Goal: Navigation & Orientation: Find specific page/section

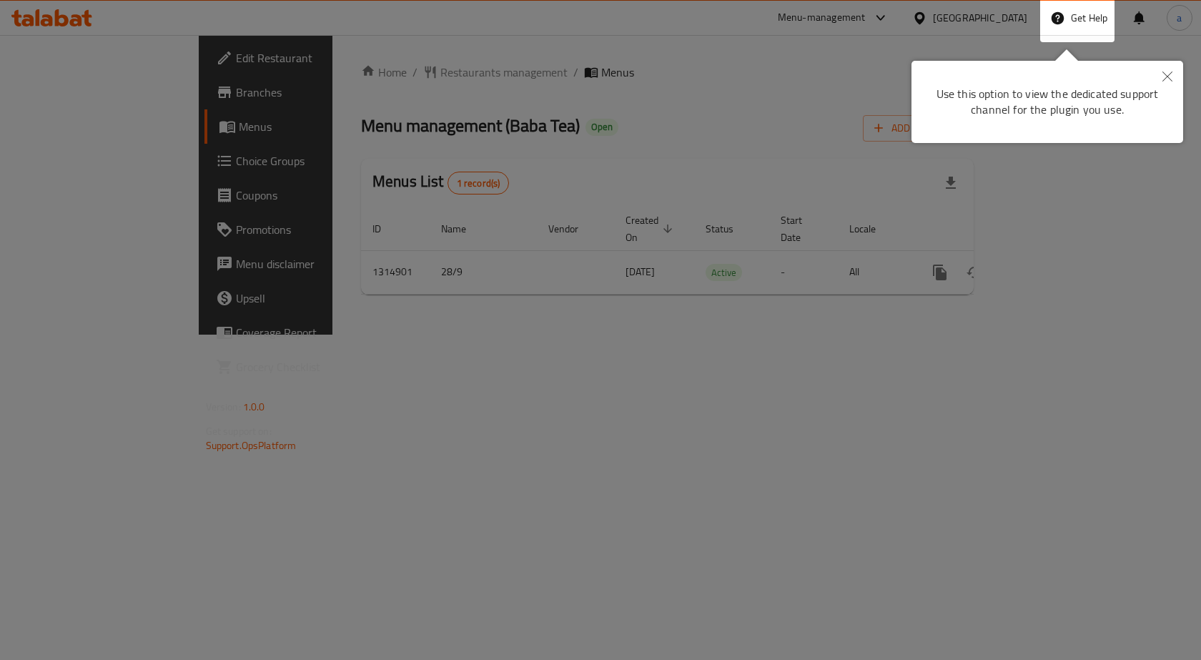
click at [1014, 101] on div "Use this option to view the dedicated support channel for the plugin you use." at bounding box center [1047, 101] width 250 height 61
click at [1152, 84] on button "Close" at bounding box center [1166, 77] width 31 height 33
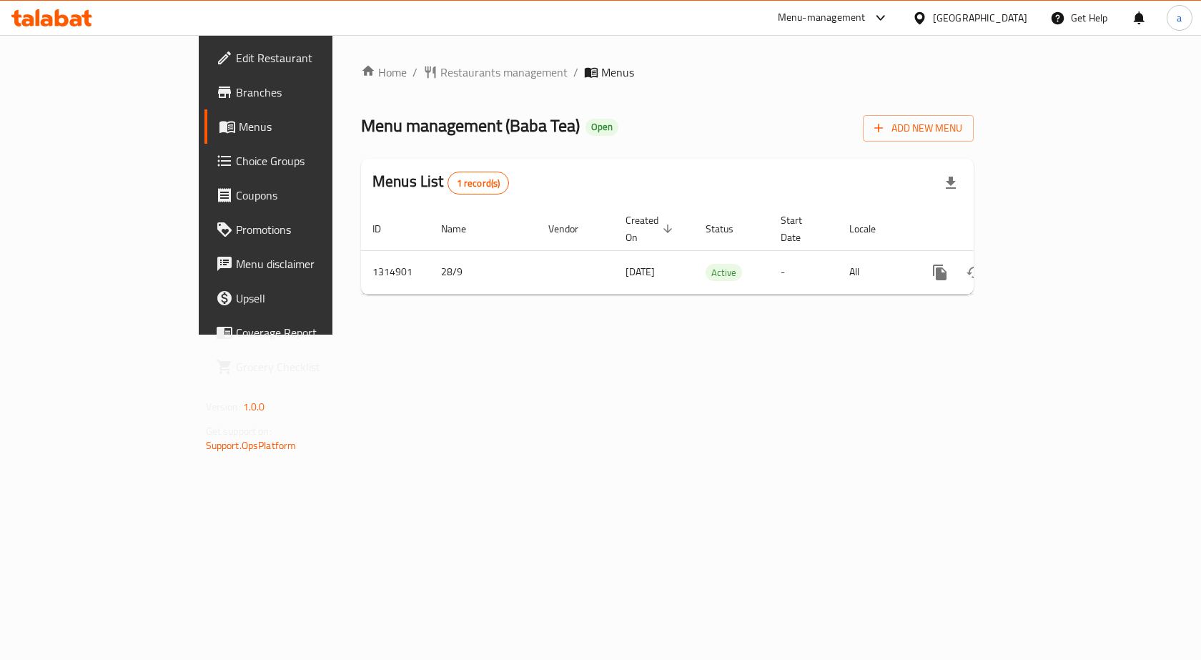
click at [1020, 24] on div "[GEOGRAPHIC_DATA]" at bounding box center [980, 18] width 94 height 16
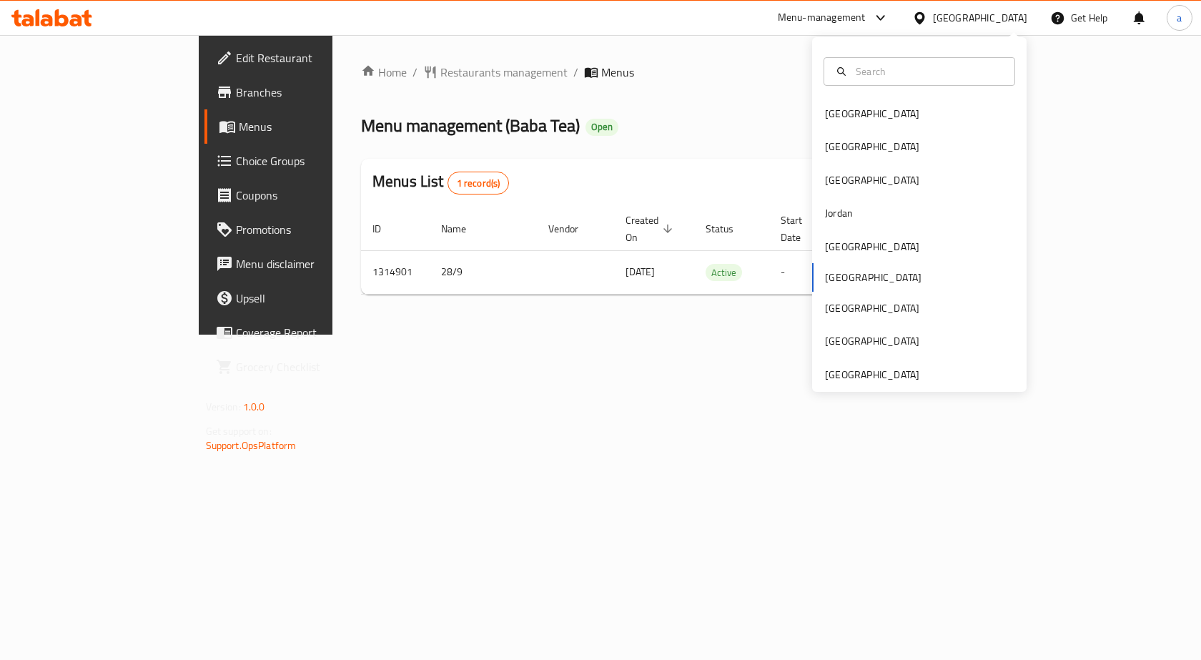
click at [890, 383] on div "Bahrain Egypt Iraq Jordan Kuwait Oman Qatar Saudi Arabia United Arab Emirates" at bounding box center [919, 214] width 214 height 354
click at [886, 381] on div "[GEOGRAPHIC_DATA]" at bounding box center [872, 375] width 94 height 16
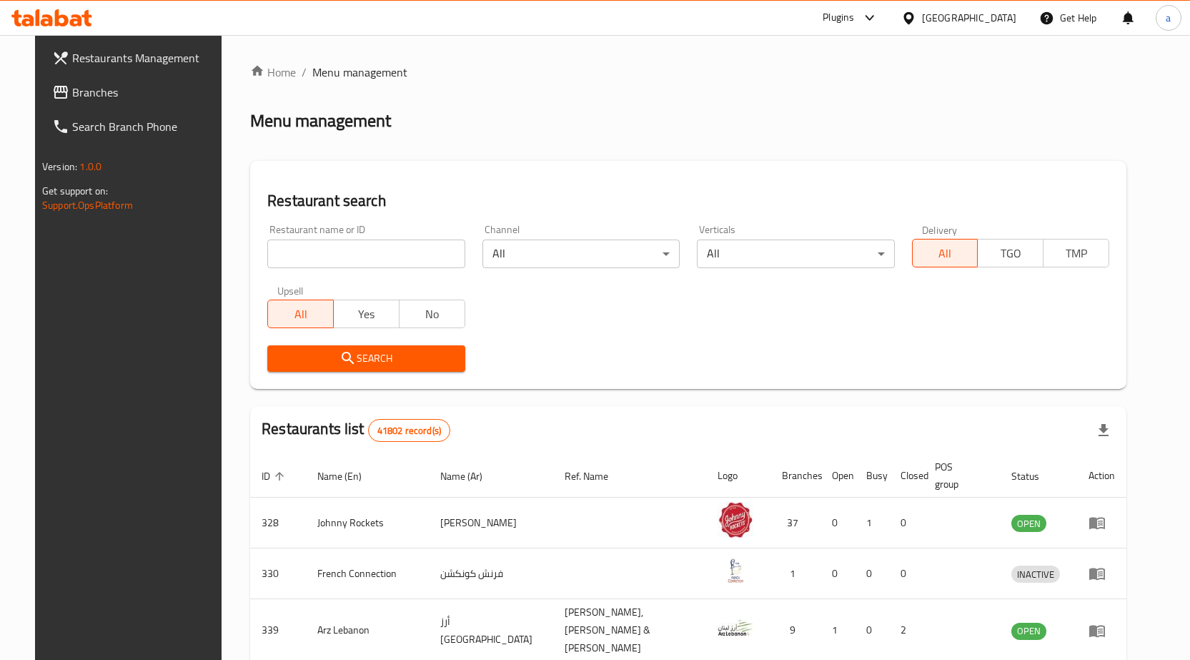
click at [72, 101] on span "Branches" at bounding box center [147, 92] width 150 height 17
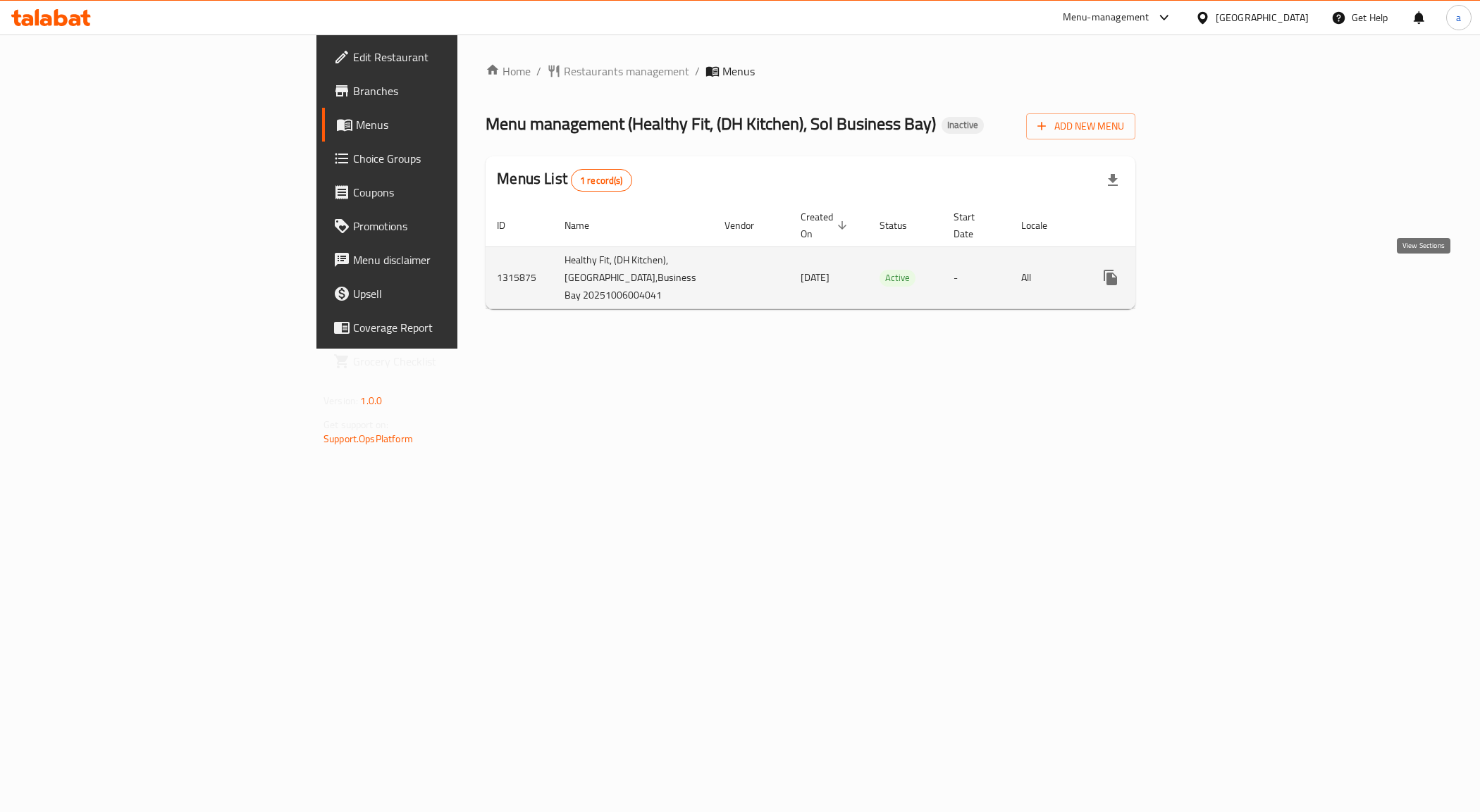
click at [1221, 276] on icon "enhanced table" at bounding box center [1212, 277] width 17 height 17
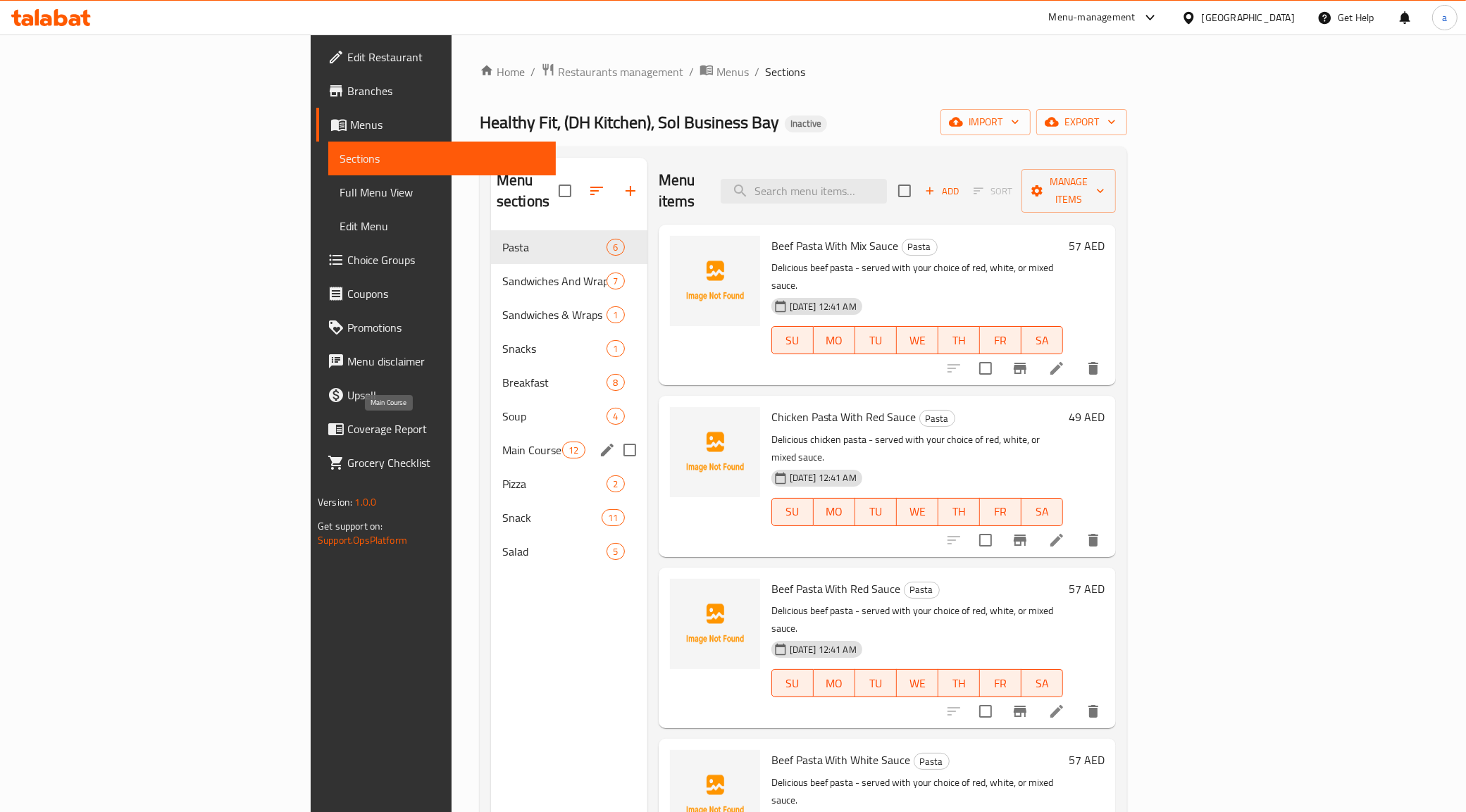
click at [503, 441] on span "Main Course" at bounding box center [532, 449] width 60 height 17
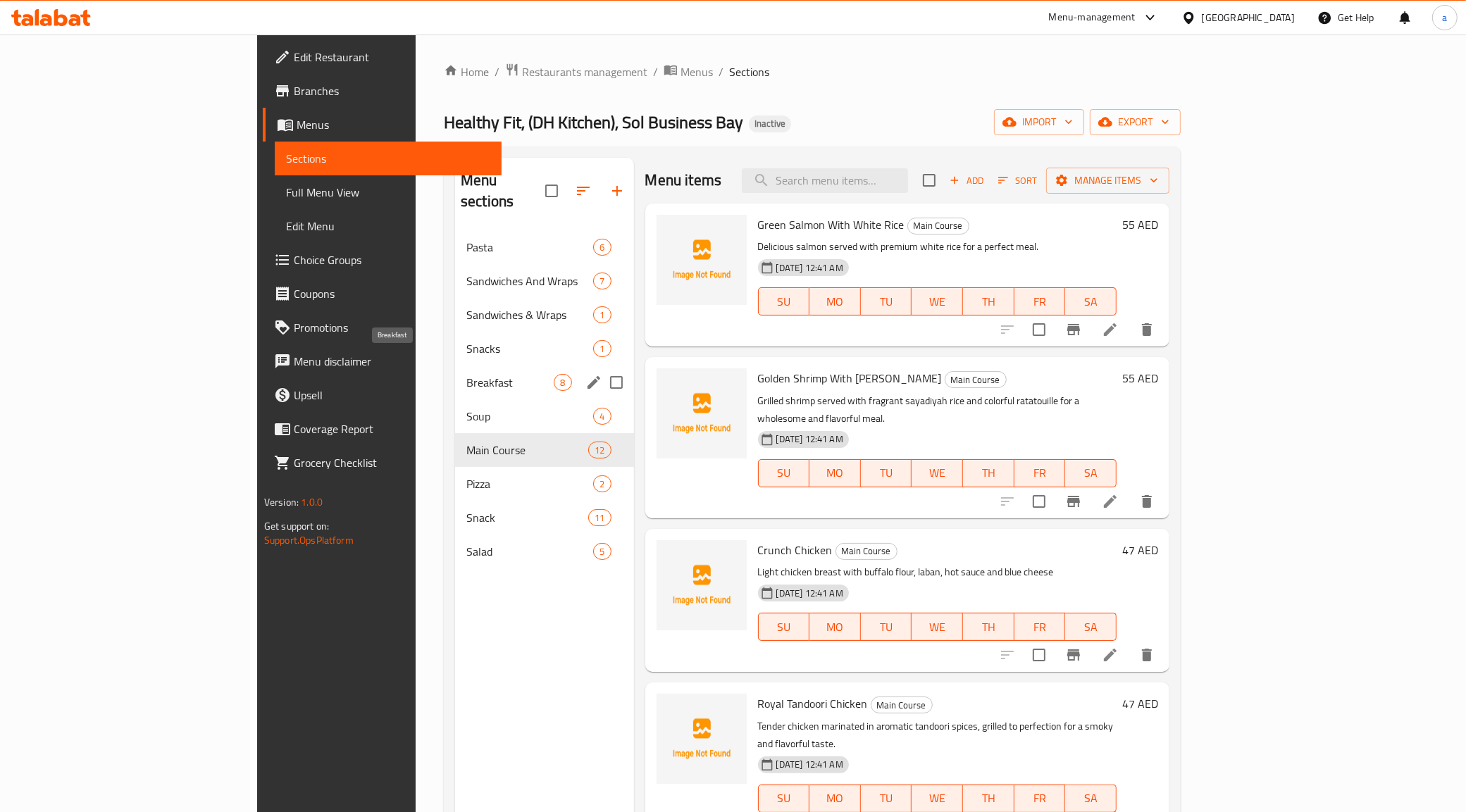
click at [466, 373] on span "Breakfast" at bounding box center [510, 381] width 88 height 17
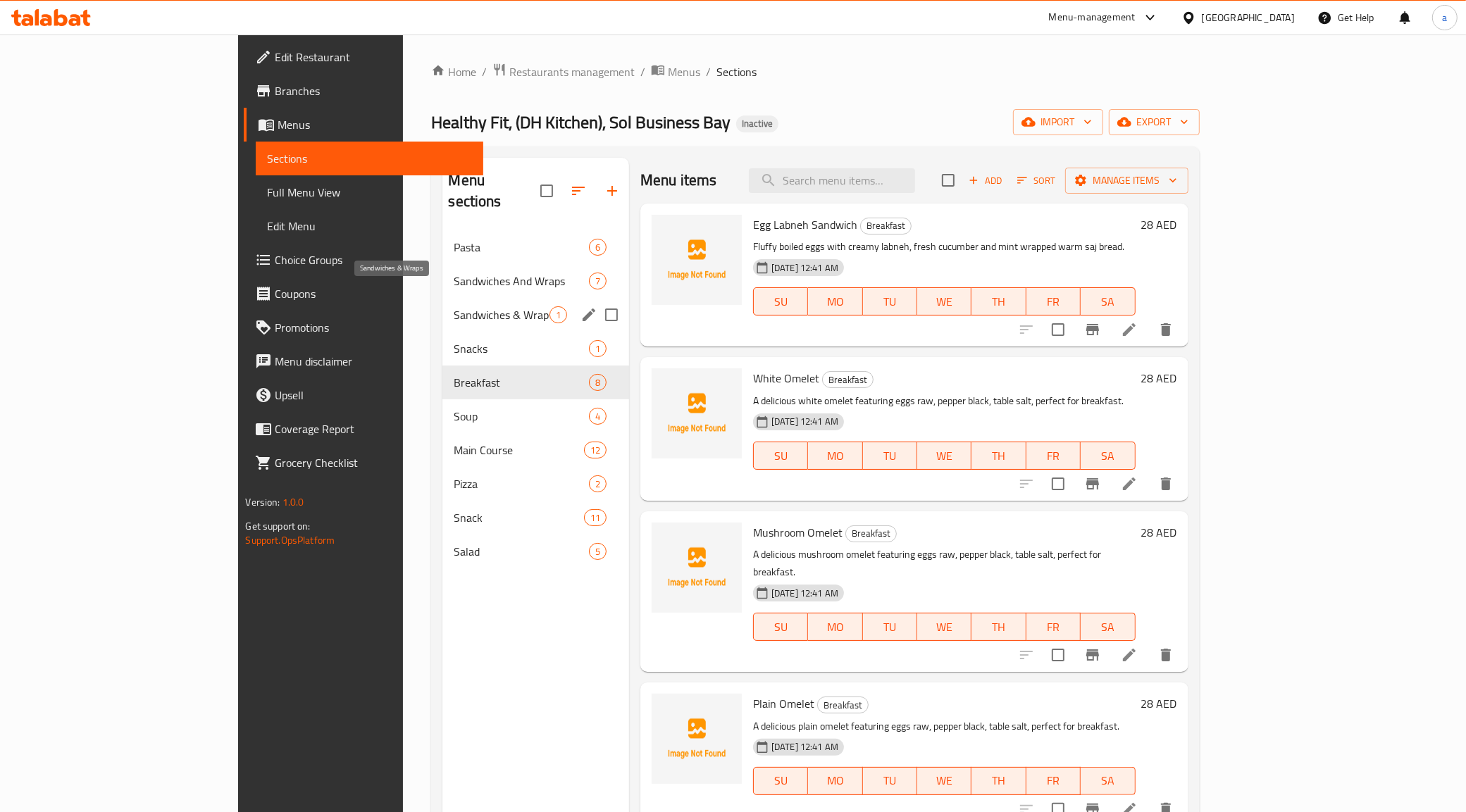
click at [454, 306] on span "Sandwiches & Wraps" at bounding box center [501, 314] width 95 height 17
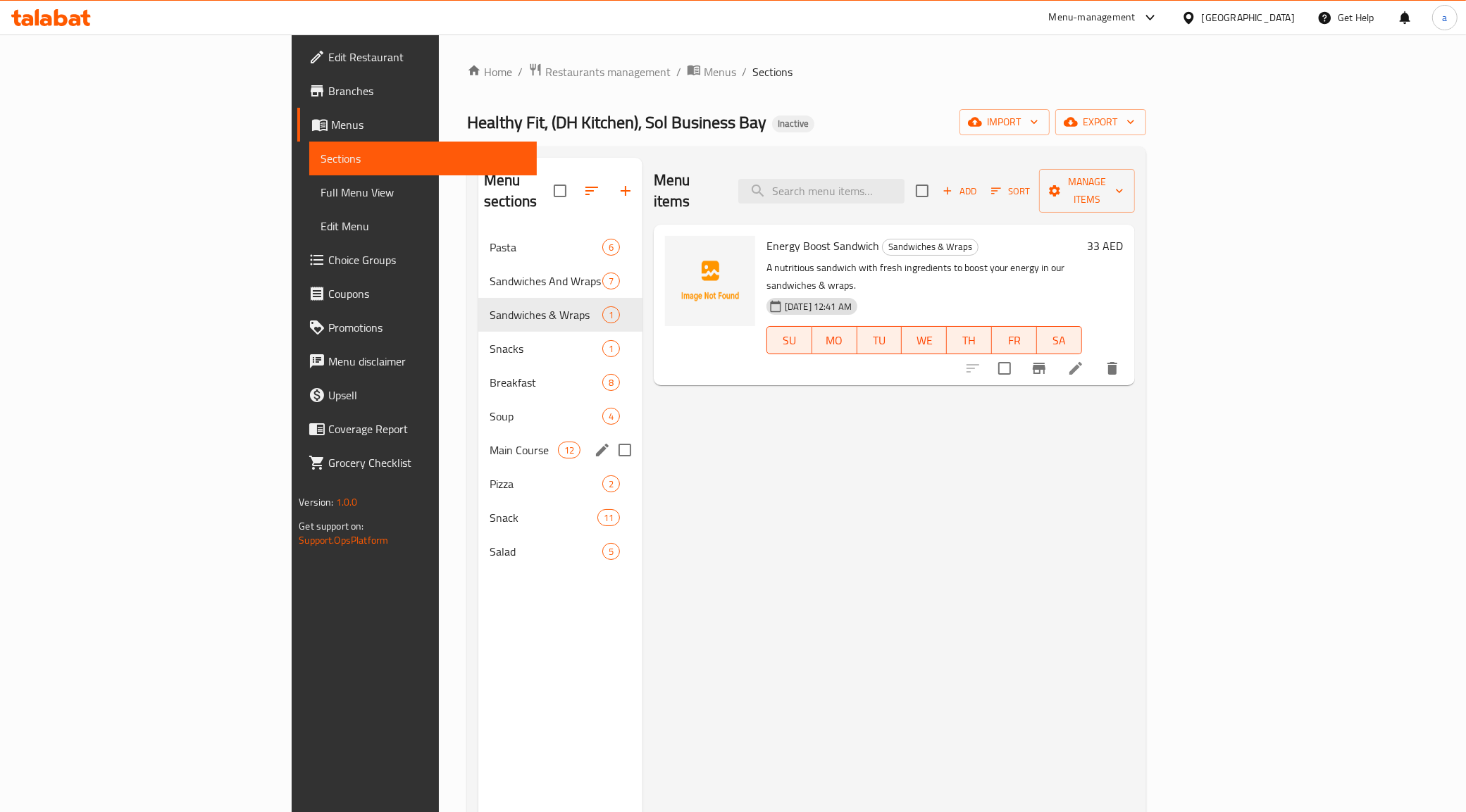
click at [478, 434] on div "Main Course 12" at bounding box center [560, 450] width 165 height 34
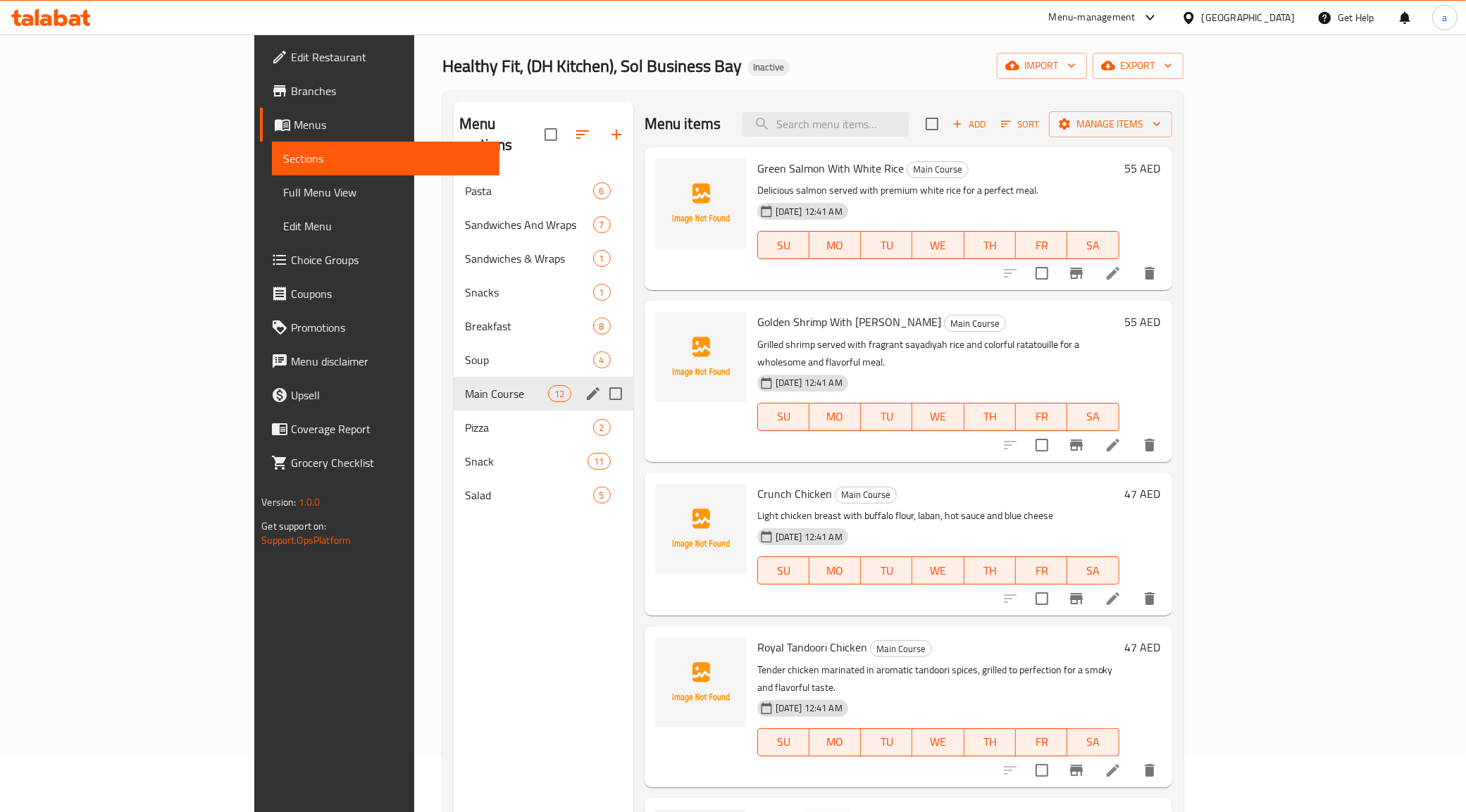
scroll to position [88, 0]
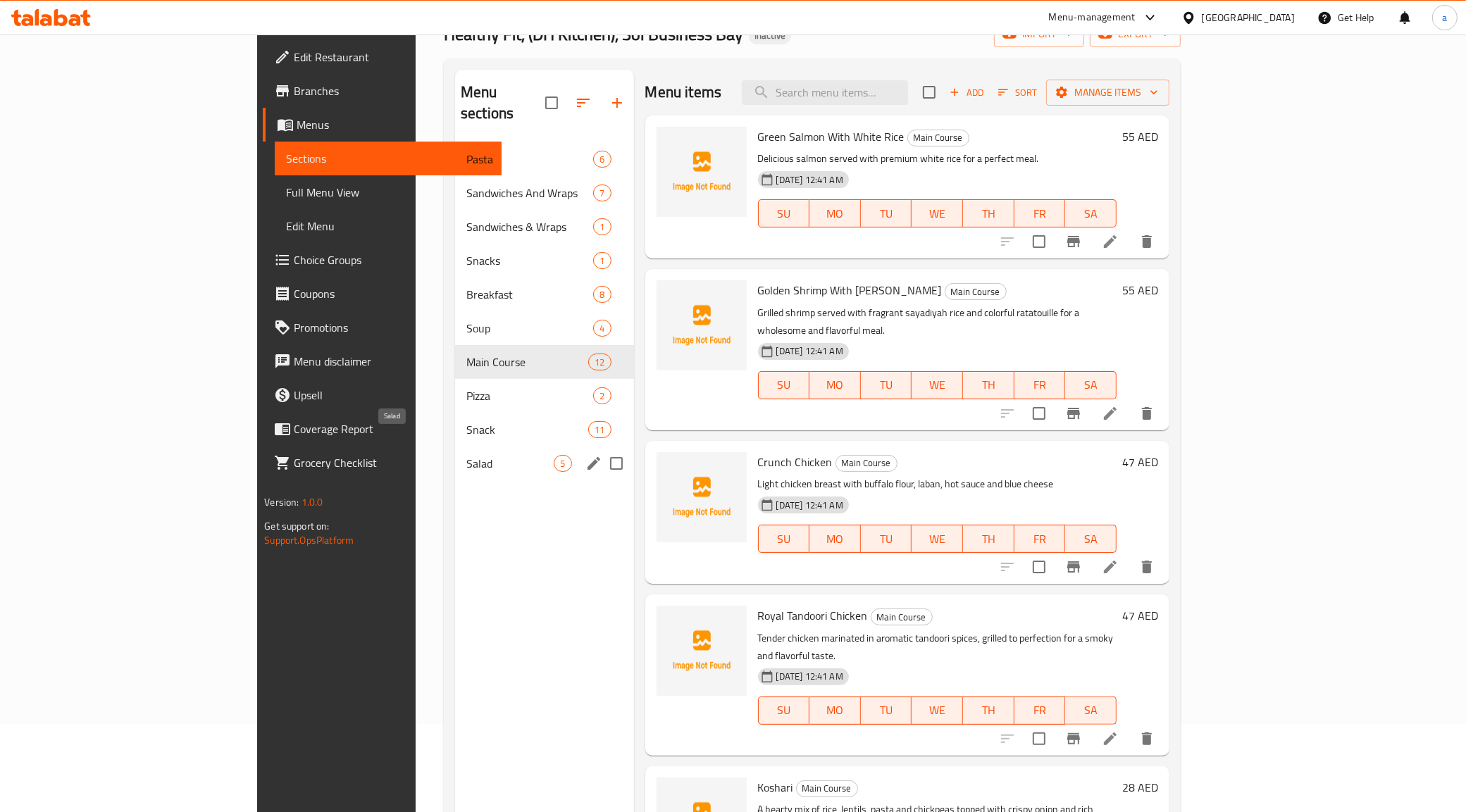
click at [466, 455] on span "Salad" at bounding box center [510, 463] width 88 height 17
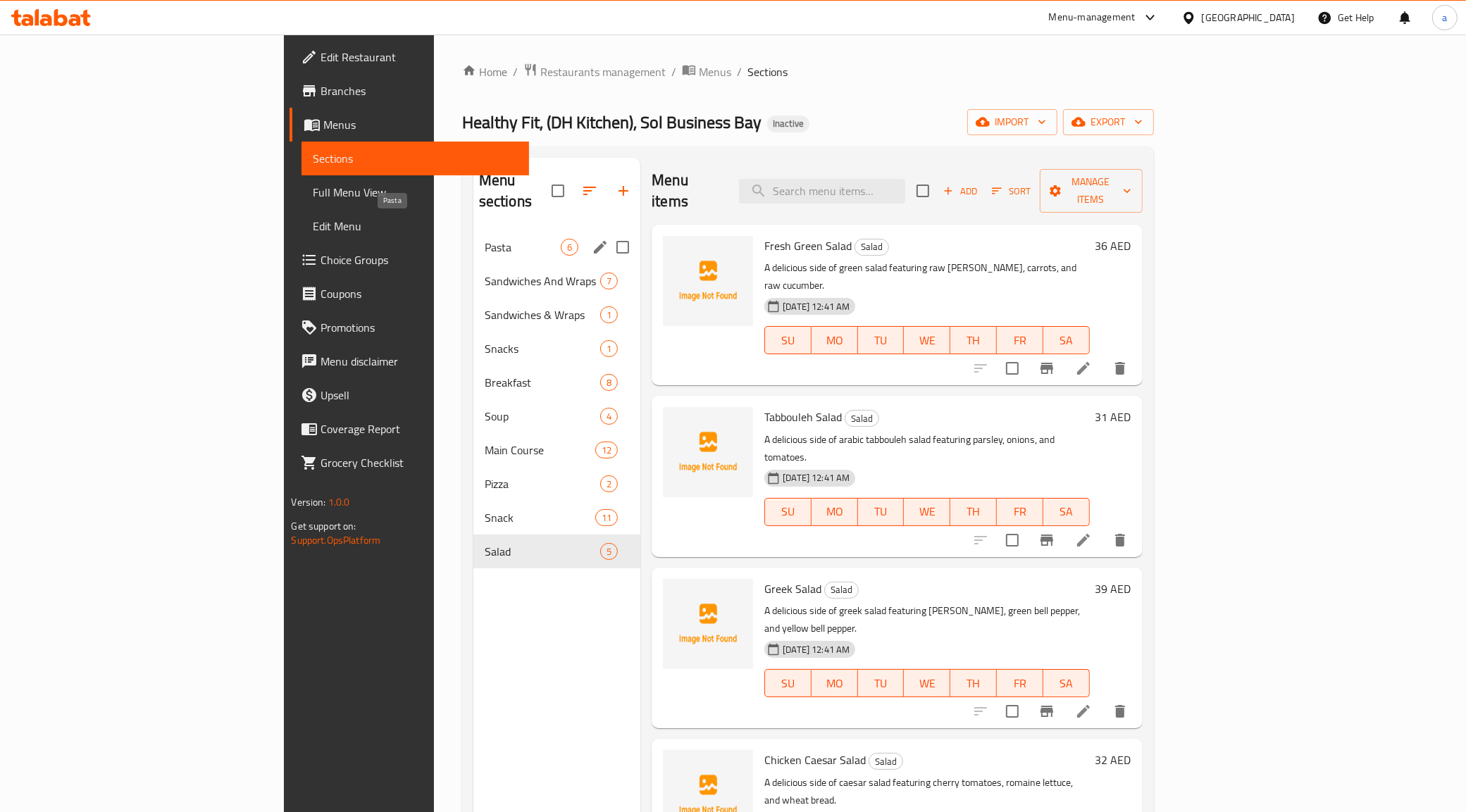
click at [485, 238] on span "Pasta" at bounding box center [523, 246] width 76 height 17
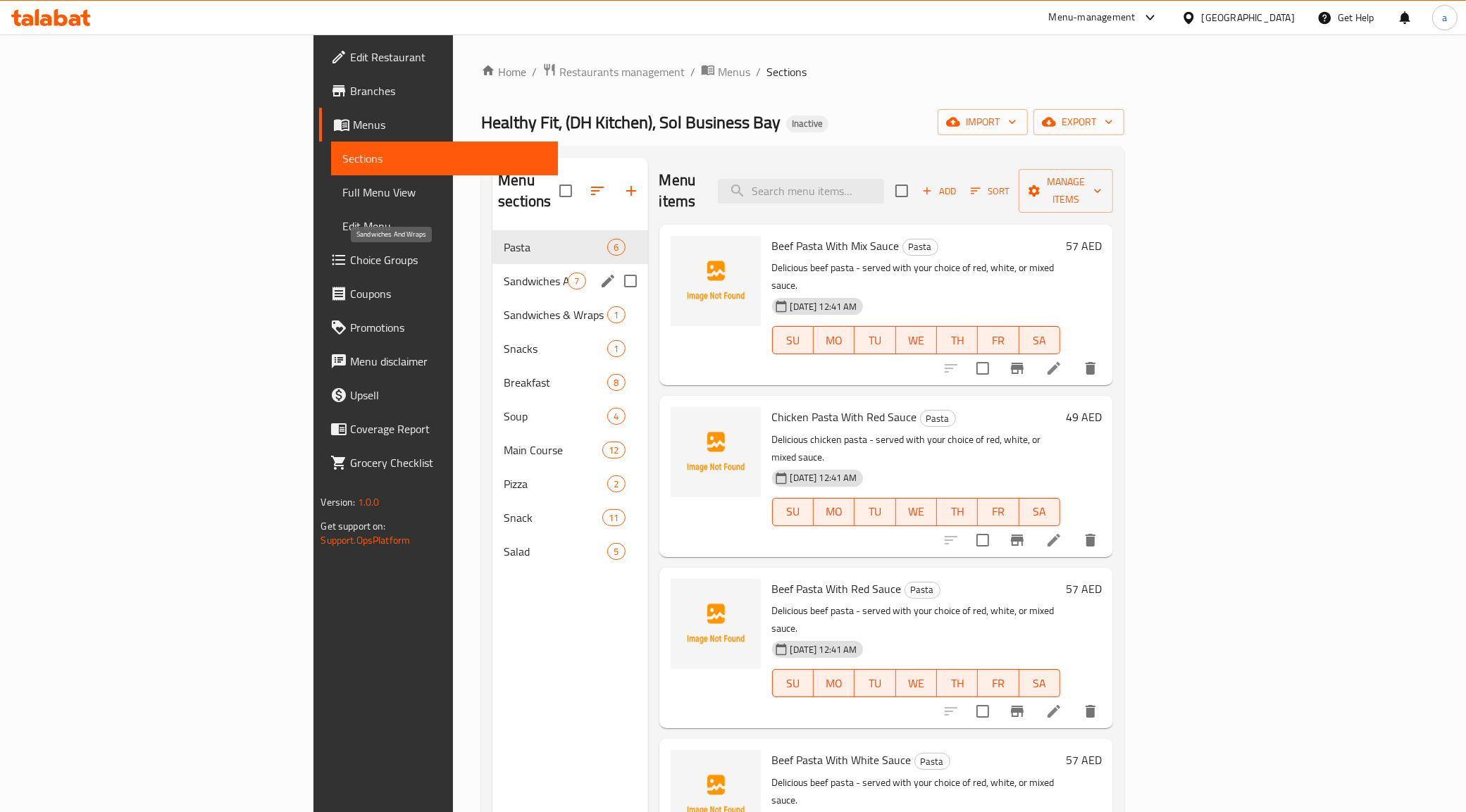
click at [504, 273] on span "Sandwiches And Wraps" at bounding box center [535, 281] width 64 height 17
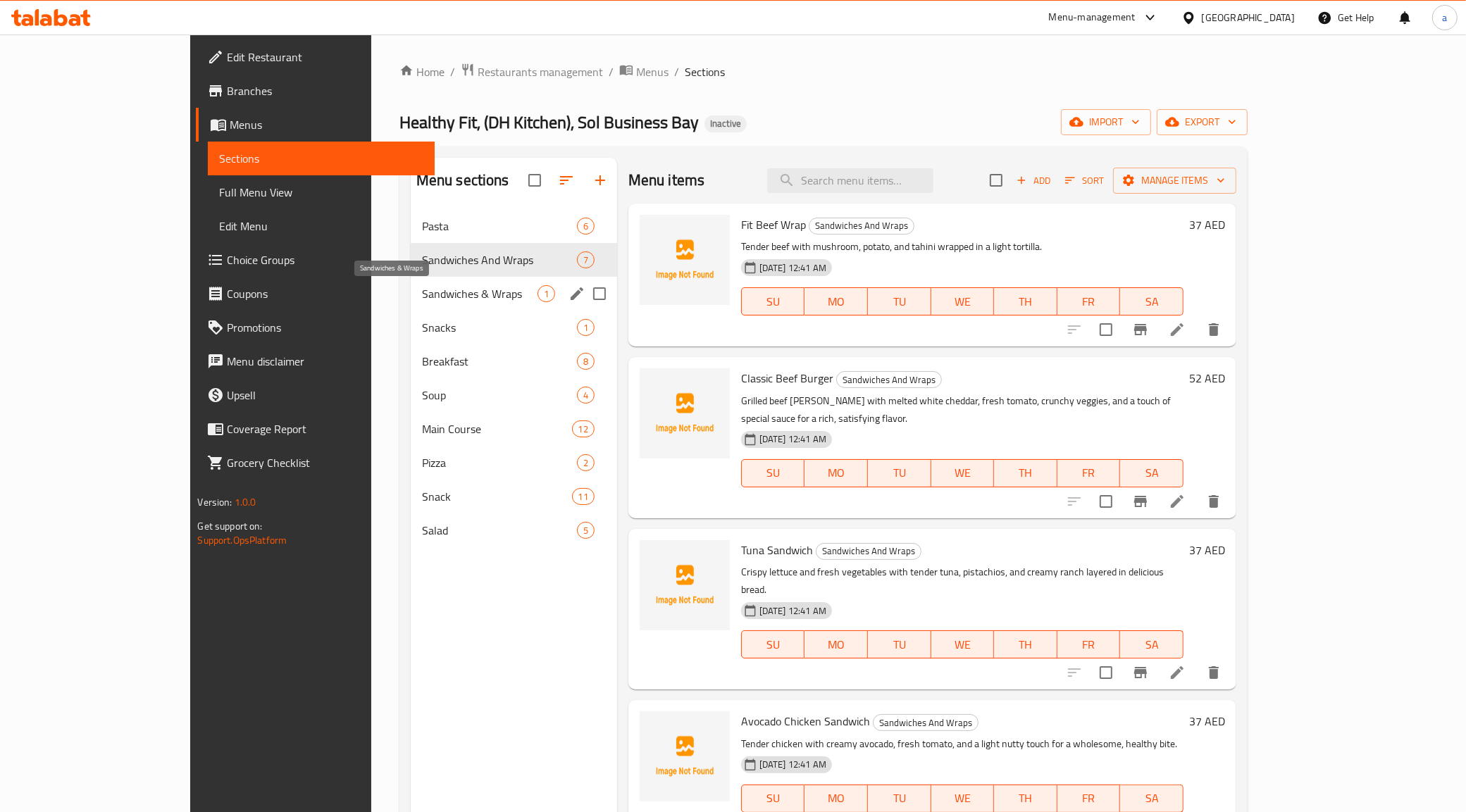
click at [422, 300] on span "Sandwiches & Wraps" at bounding box center [479, 293] width 115 height 17
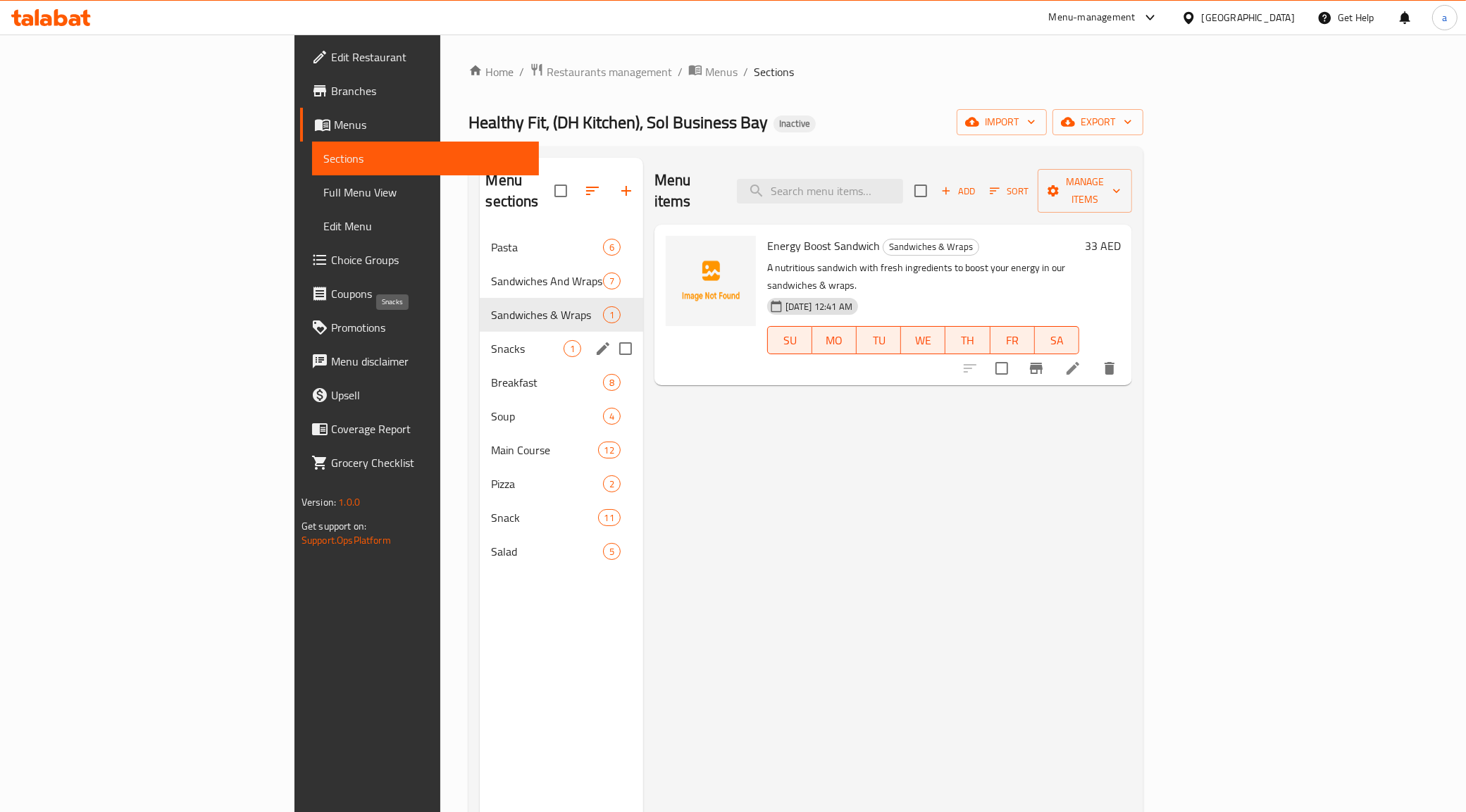
click at [491, 340] on span "Snacks" at bounding box center [526, 348] width 72 height 17
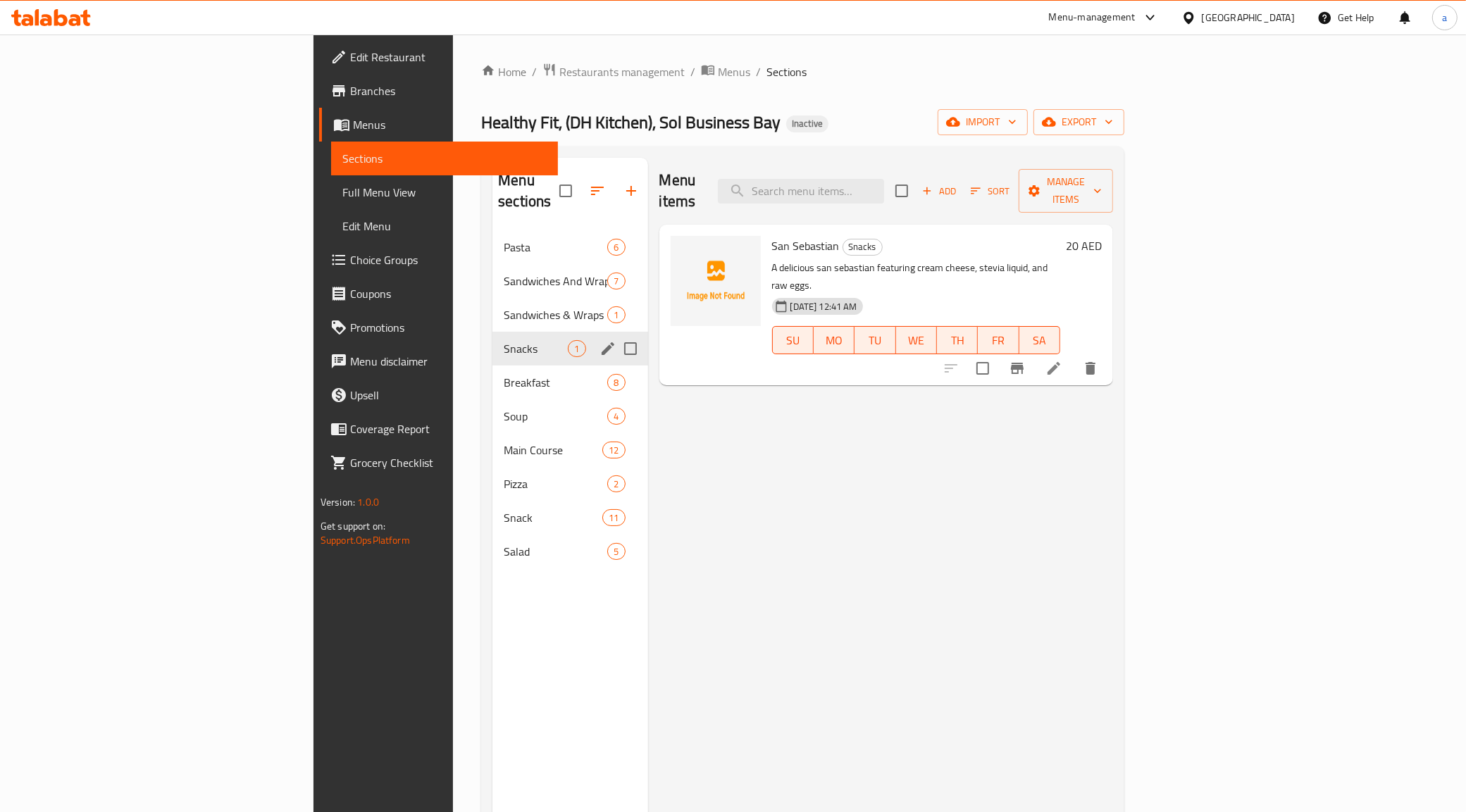
click at [493, 366] on div "Breakfast 8" at bounding box center [570, 382] width 155 height 34
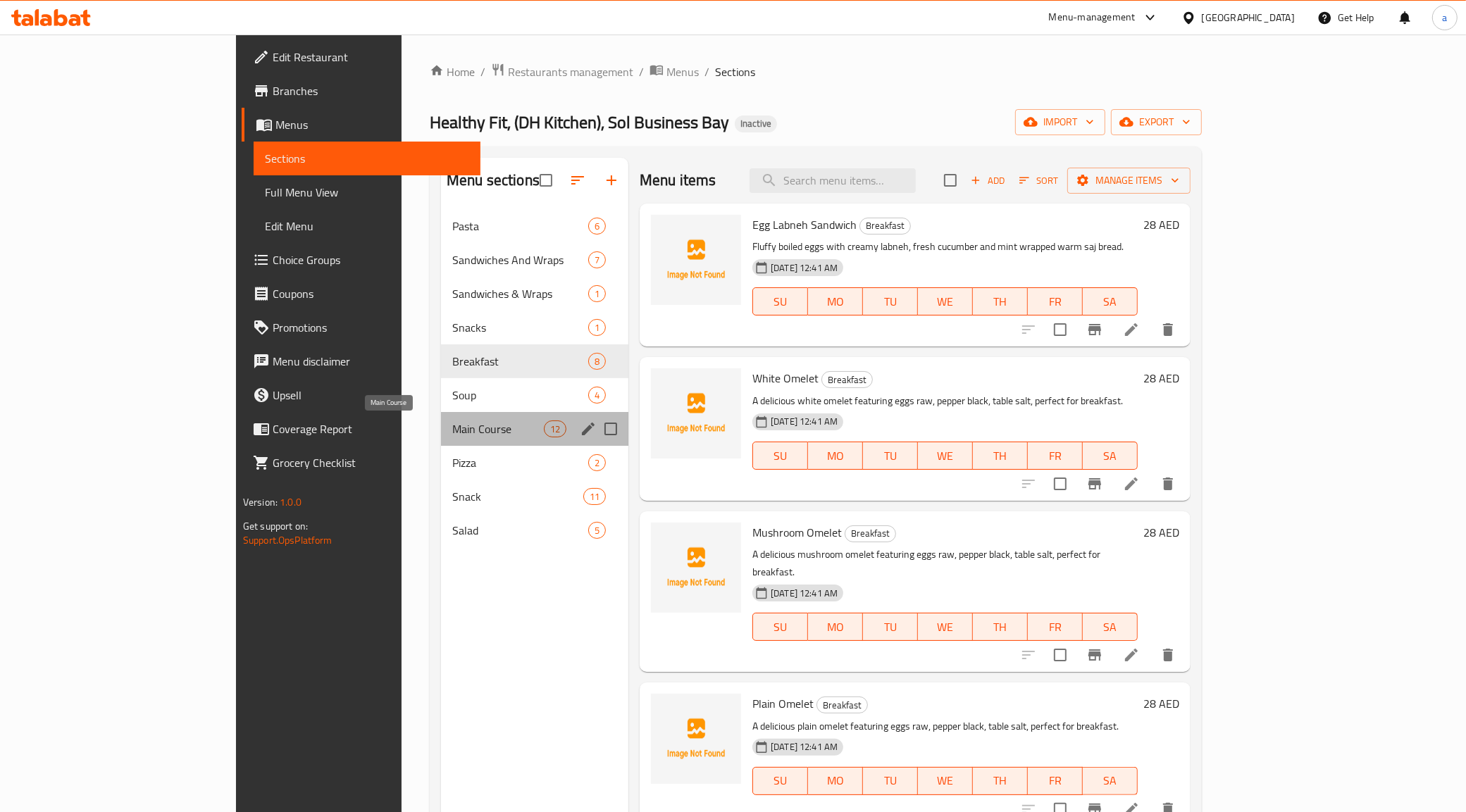
click at [453, 424] on span "Main Course" at bounding box center [498, 429] width 92 height 17
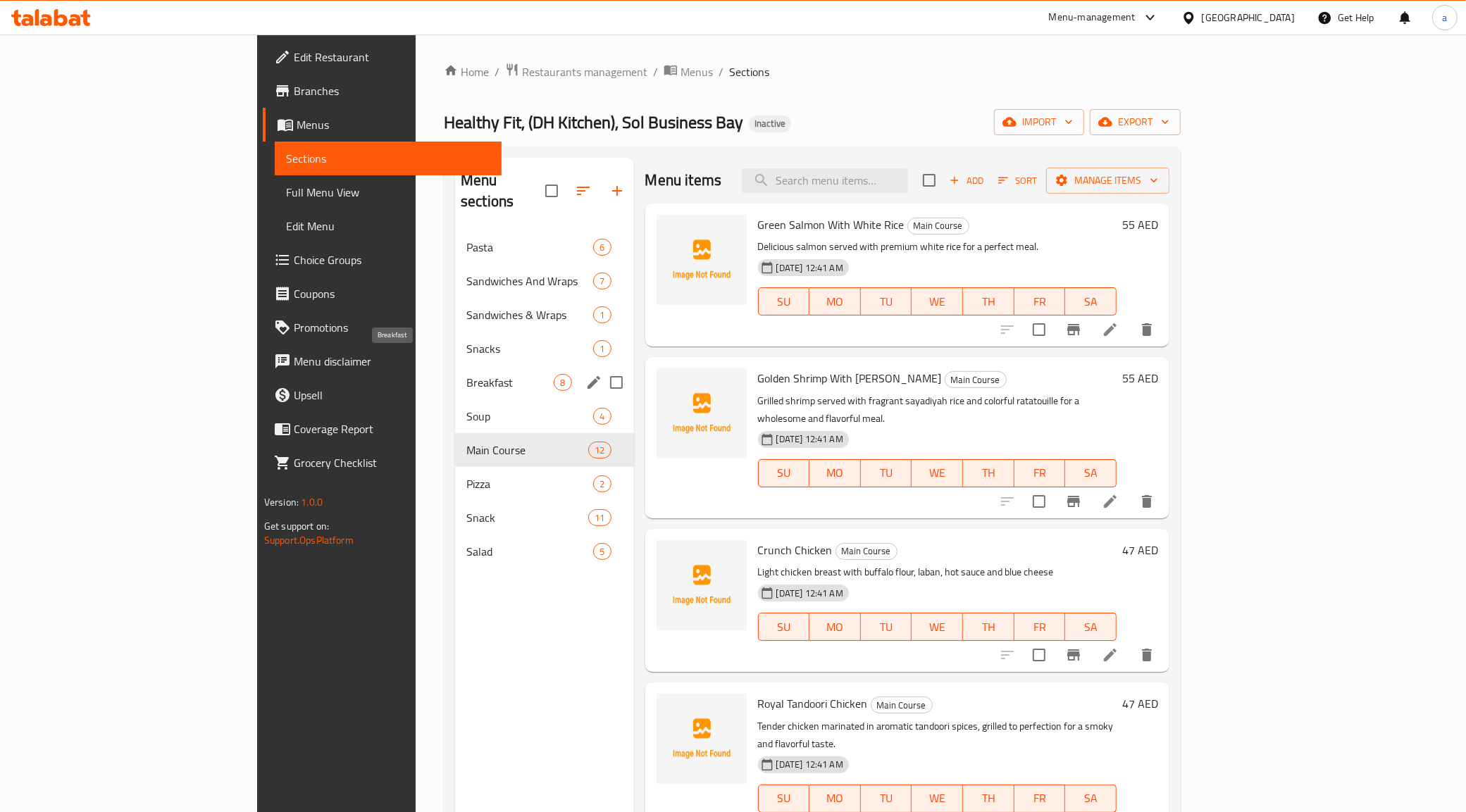
click at [466, 373] on span "Breakfast" at bounding box center [510, 381] width 88 height 17
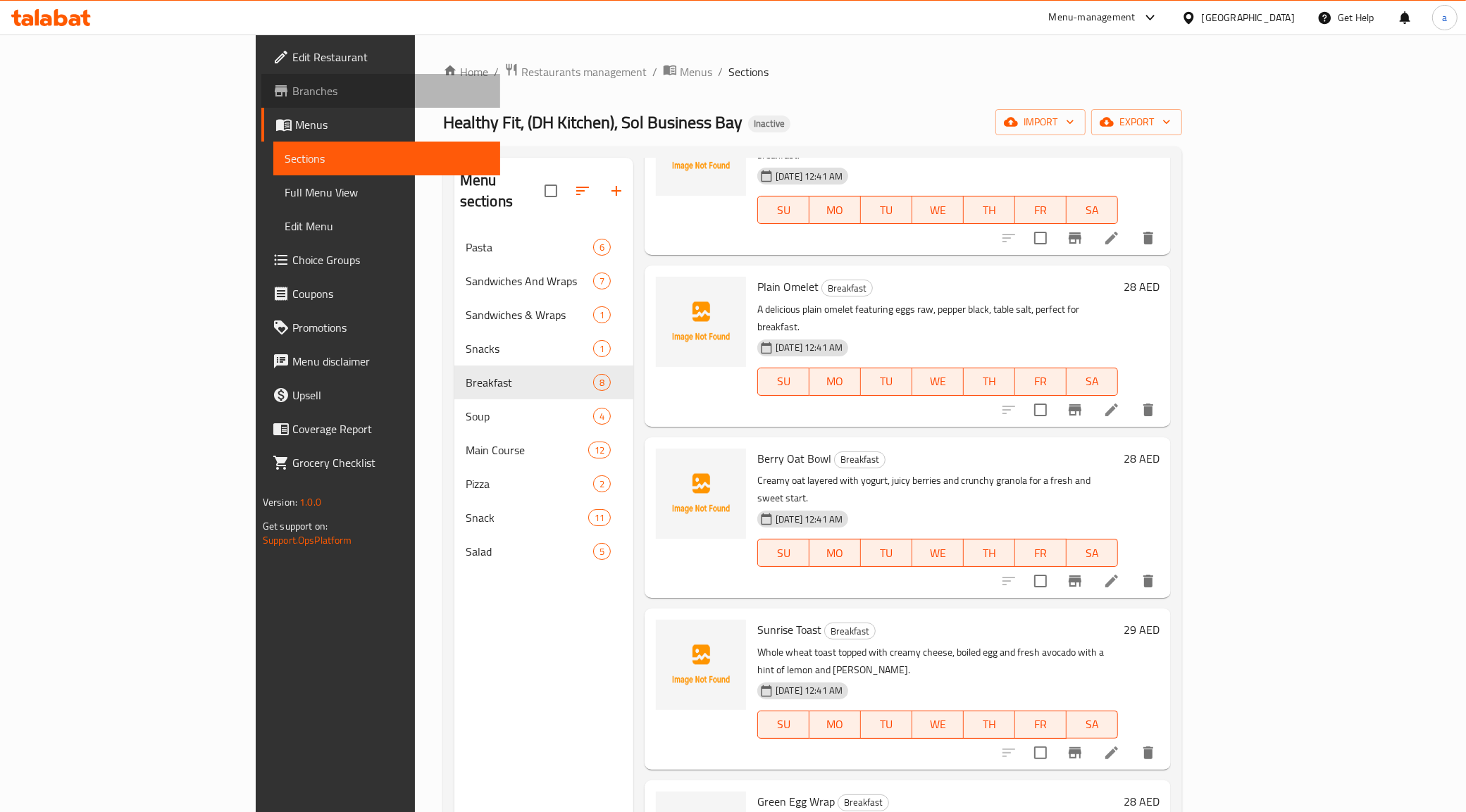
click at [293, 92] on span "Branches" at bounding box center [391, 91] width 197 height 17
